Goal: Task Accomplishment & Management: Manage account settings

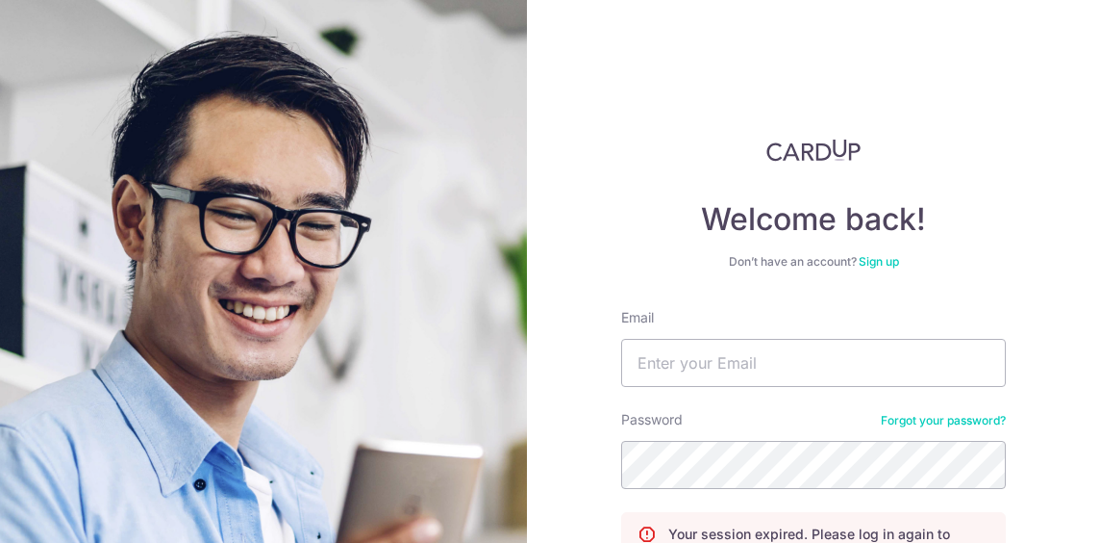
scroll to position [203, 0]
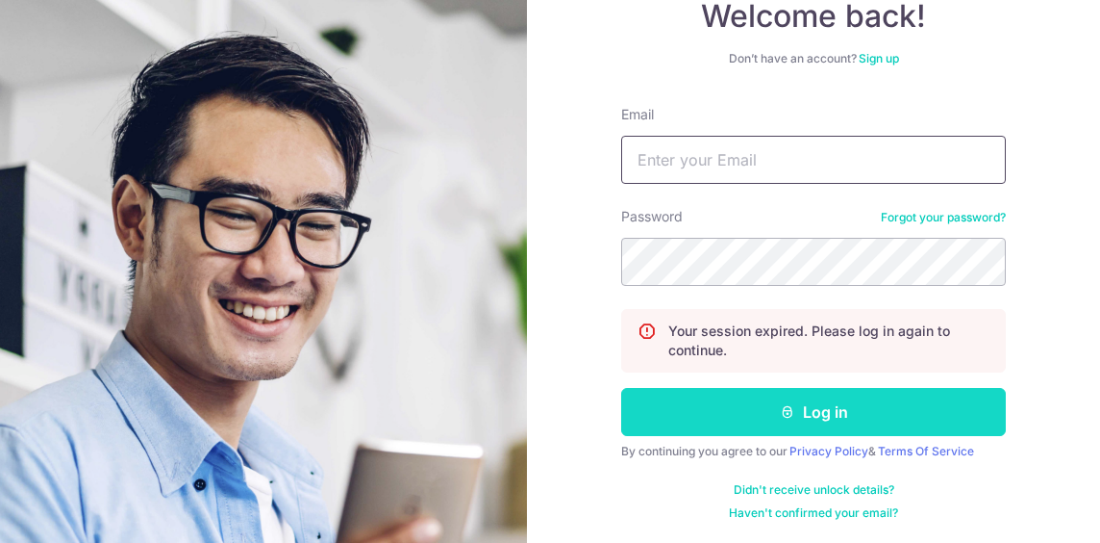
type input "[EMAIL_ADDRESS][DOMAIN_NAME]"
click at [798, 414] on button "Log in" at bounding box center [813, 412] width 385 height 48
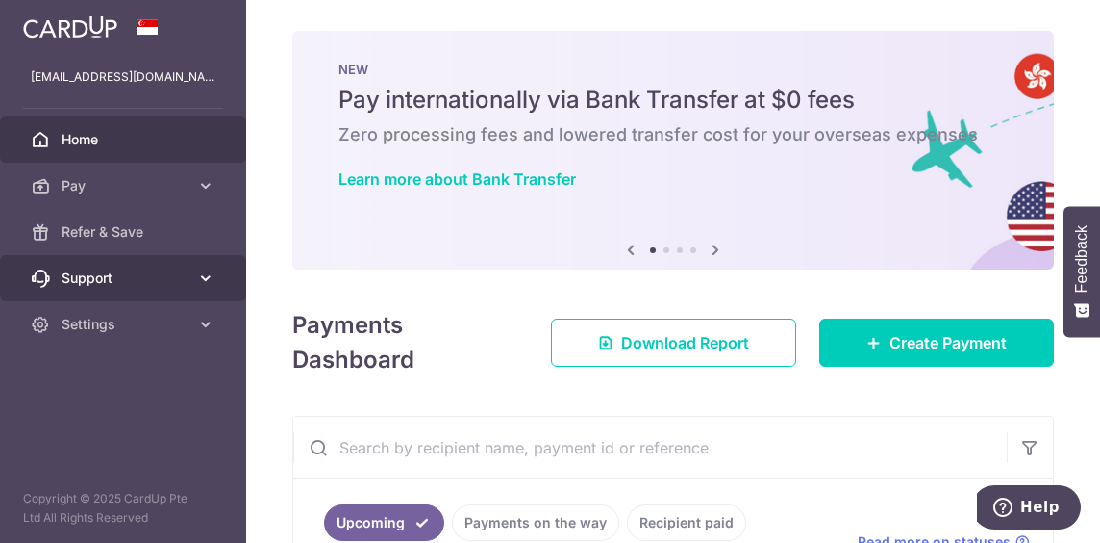
click at [198, 280] on icon at bounding box center [205, 277] width 19 height 19
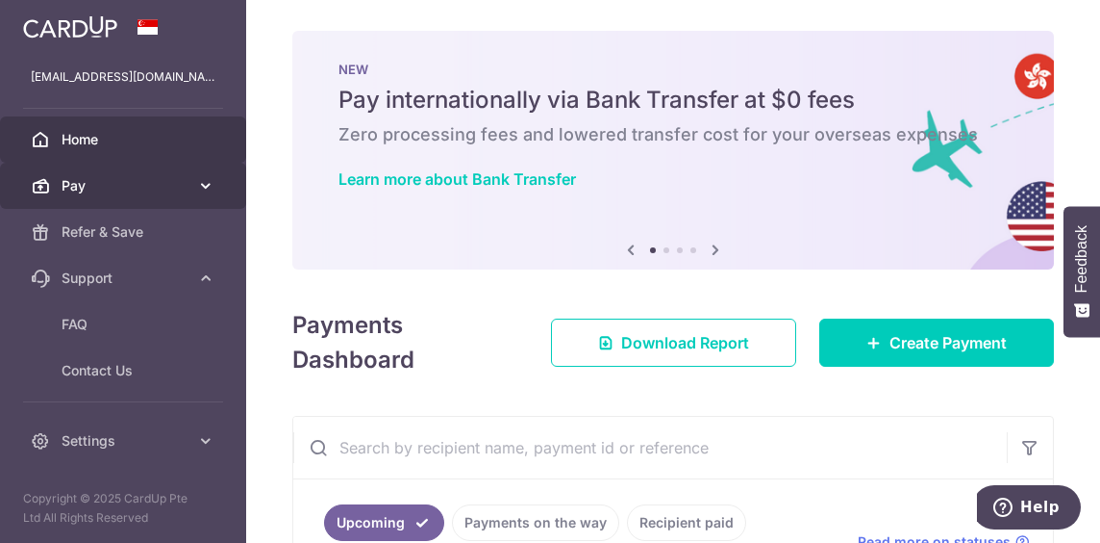
click at [205, 188] on icon at bounding box center [205, 185] width 19 height 19
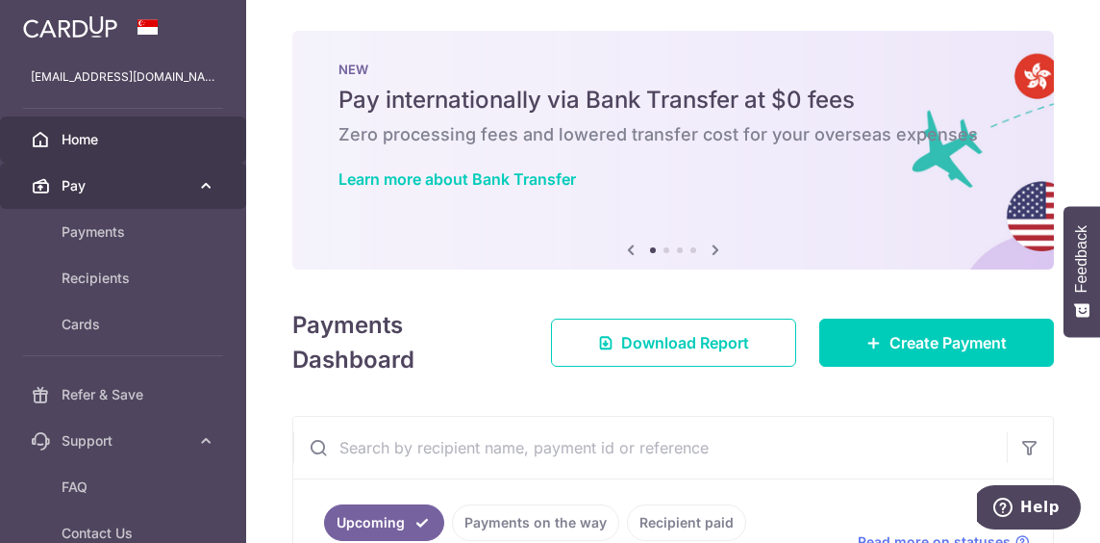
scroll to position [160, 0]
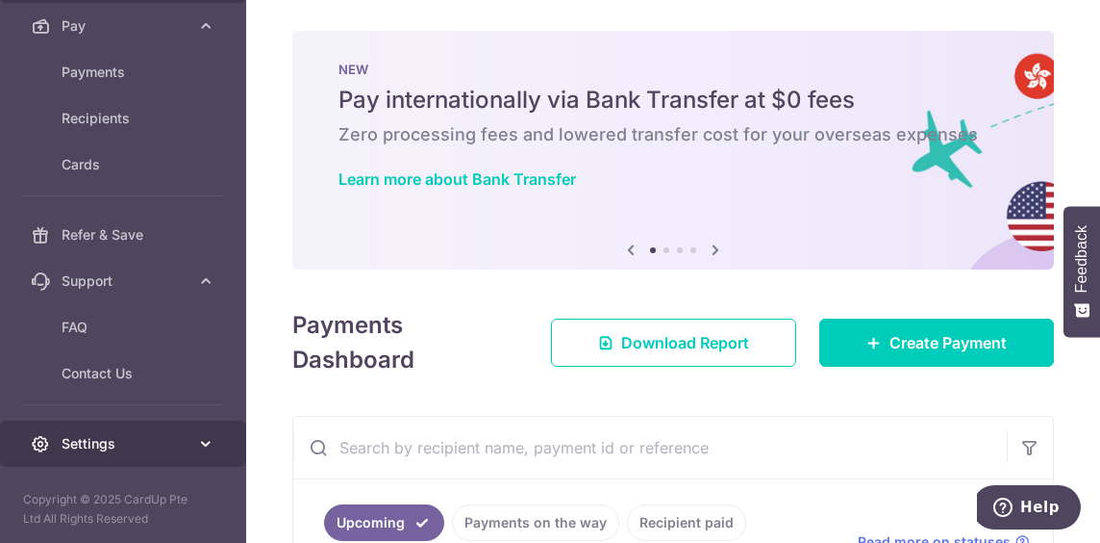
click at [196, 438] on icon at bounding box center [205, 443] width 19 height 19
